Goal: Transaction & Acquisition: Purchase product/service

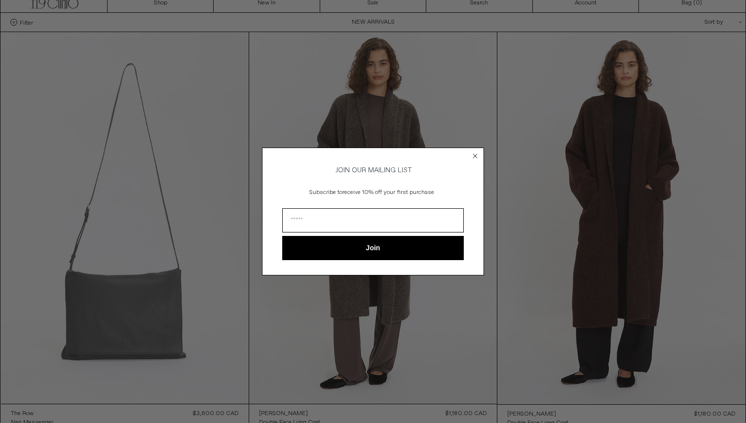
scroll to position [78, 0]
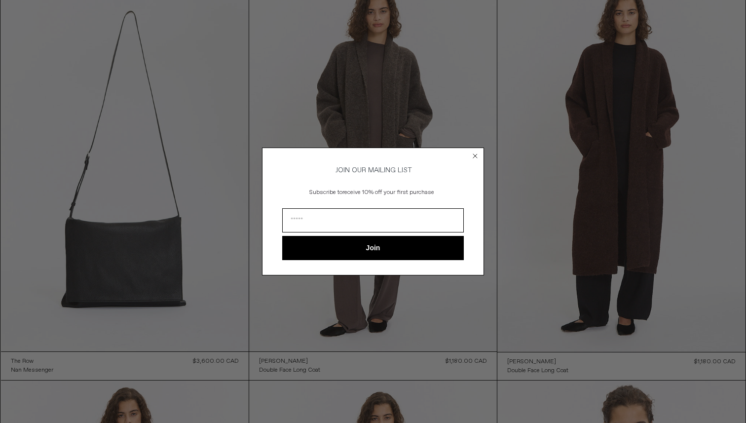
click at [379, 153] on circle "Close dialog" at bounding box center [475, 156] width 9 height 9
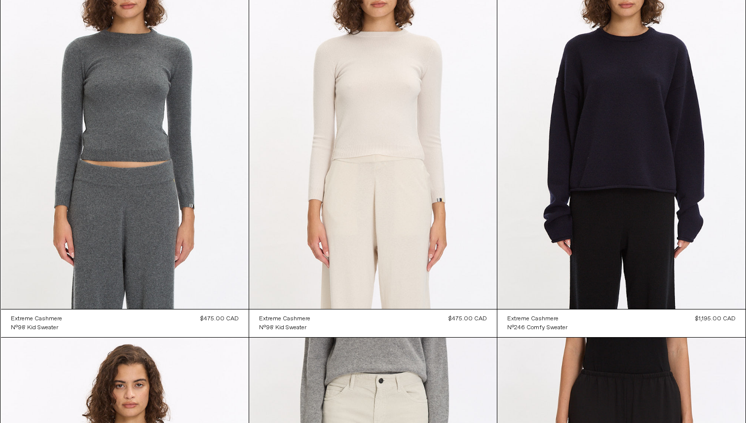
scroll to position [4931, 0]
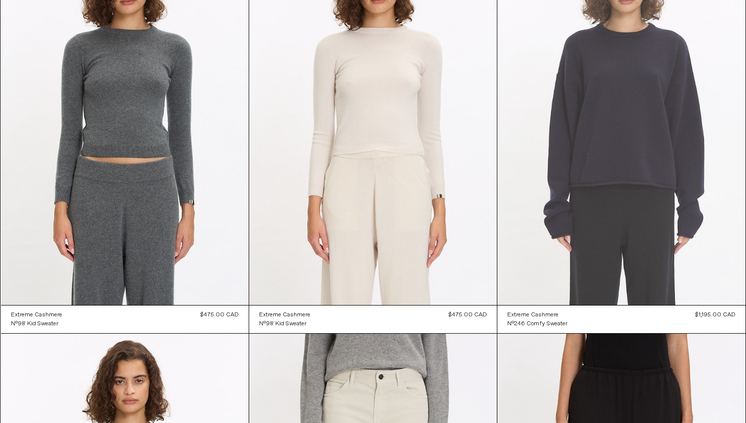
click at [379, 97] on at bounding box center [622, 119] width 248 height 372
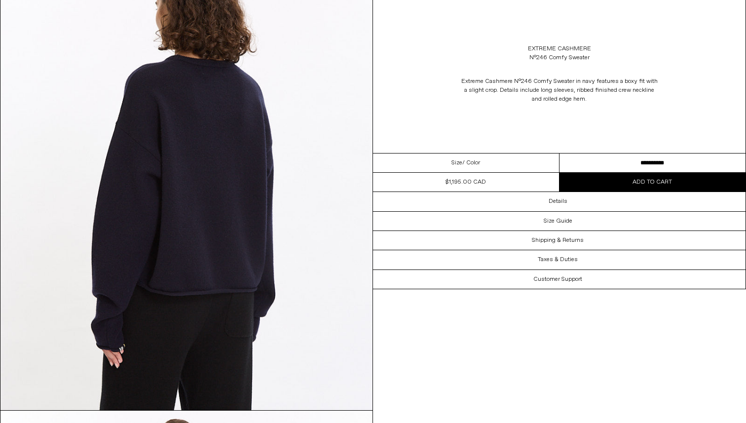
scroll to position [1112, 0]
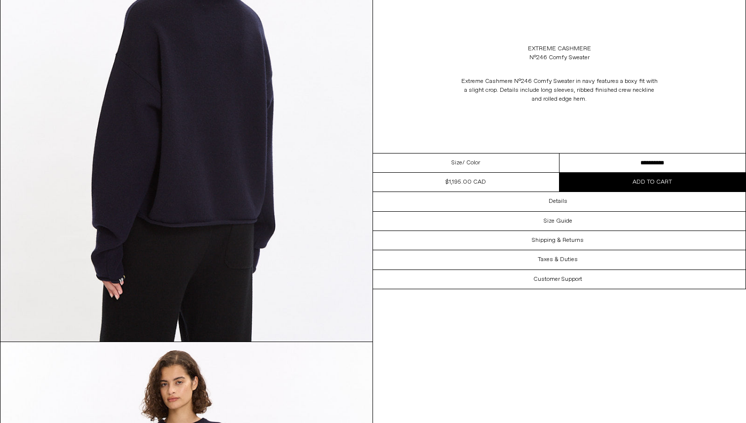
click at [661, 160] on select "**********" at bounding box center [653, 162] width 187 height 19
click at [560, 153] on select "**********" at bounding box center [653, 162] width 187 height 19
click at [657, 184] on span "Add to cart" at bounding box center [652, 182] width 39 height 8
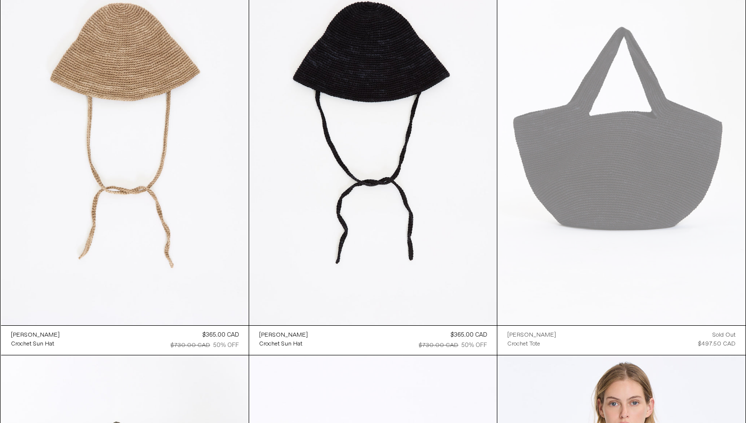
scroll to position [18547, 0]
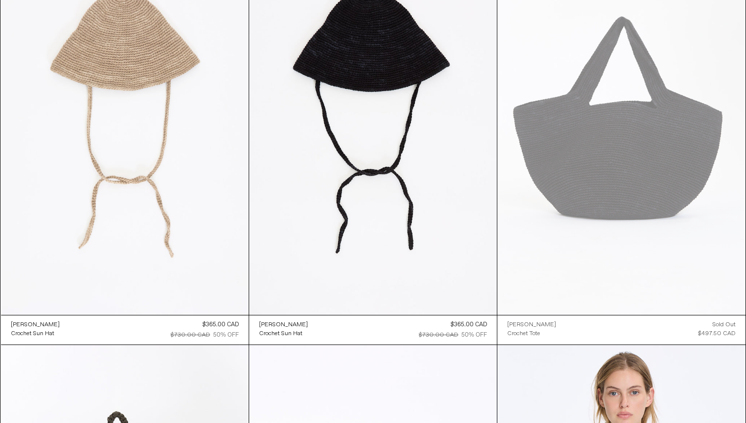
click at [147, 73] on at bounding box center [125, 129] width 248 height 372
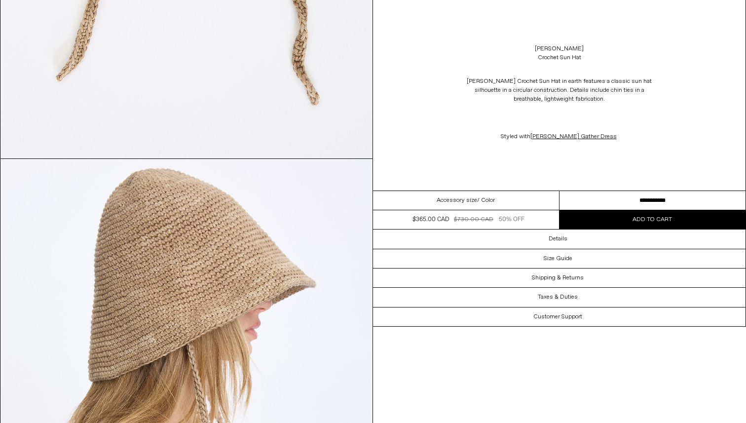
scroll to position [1366, 0]
